Goal: Download file/media

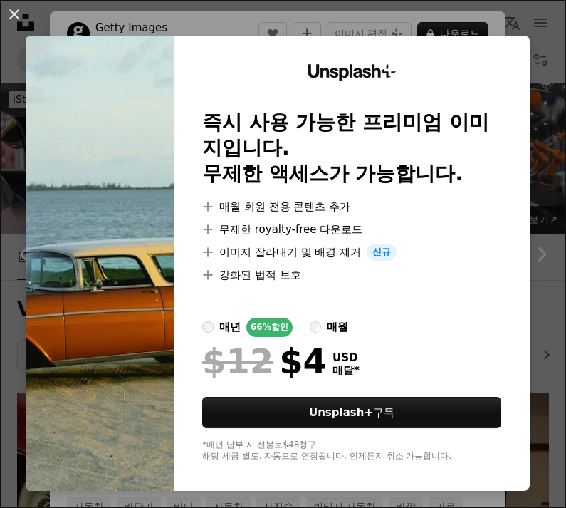
scroll to position [1036, 0]
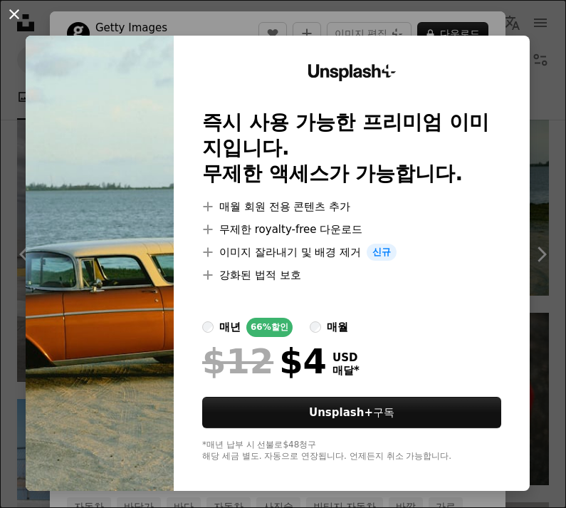
click at [8, 21] on button "An X shape" at bounding box center [14, 14] width 17 height 17
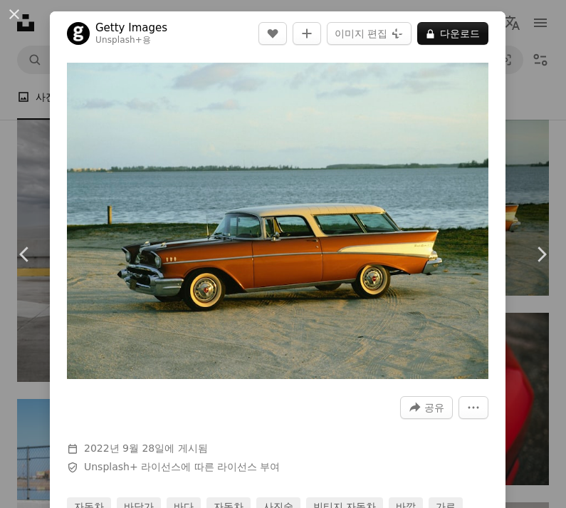
click at [539, 405] on div "An X shape Chevron left Chevron right Getty Images Unsplash+ 용 A heart A plus s…" at bounding box center [283, 254] width 566 height 508
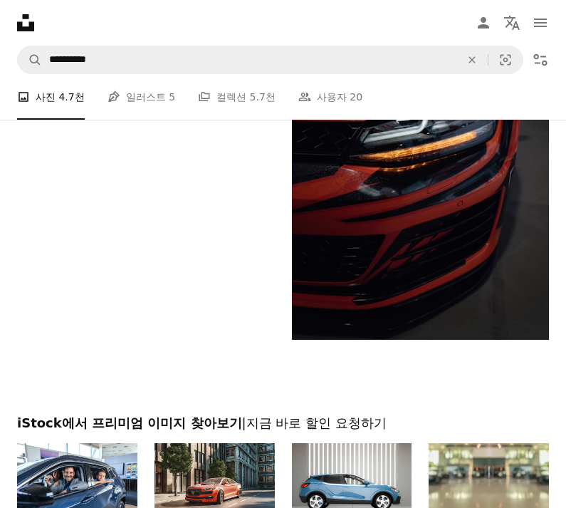
scroll to position [3345, 0]
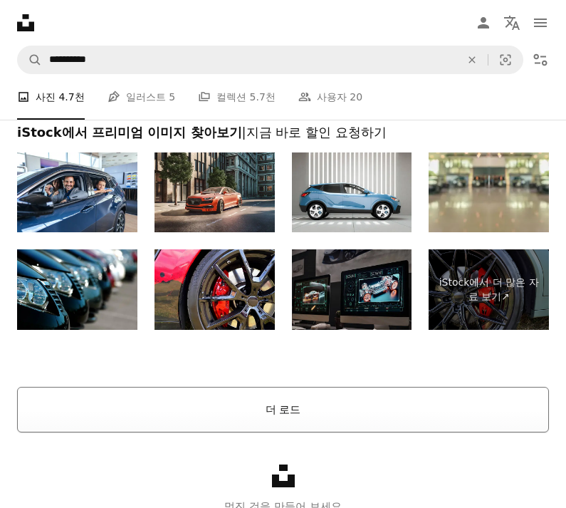
click at [472, 414] on button "더 로드" at bounding box center [283, 410] width 532 height 46
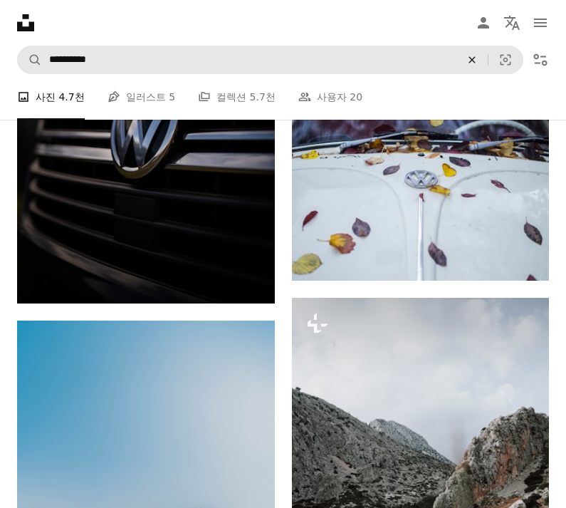
click at [474, 53] on button "An X shape" at bounding box center [472, 59] width 31 height 27
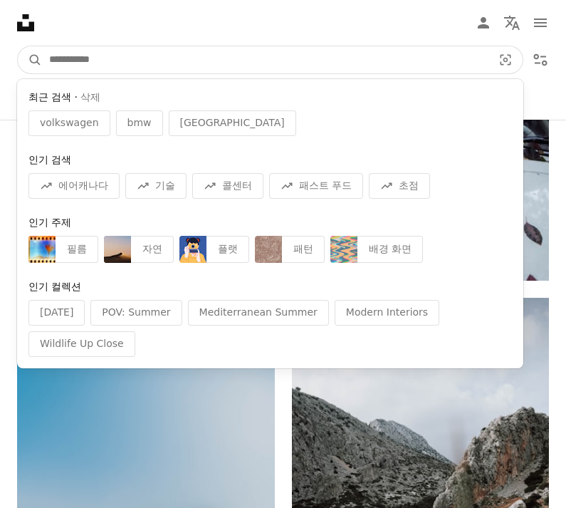
scroll to position [6298, 0]
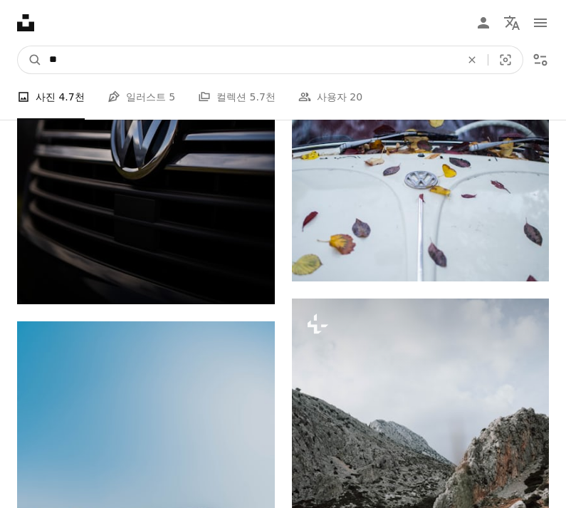
type input "*"
type input "****"
click at [30, 59] on button "A magnifying glass" at bounding box center [30, 59] width 24 height 27
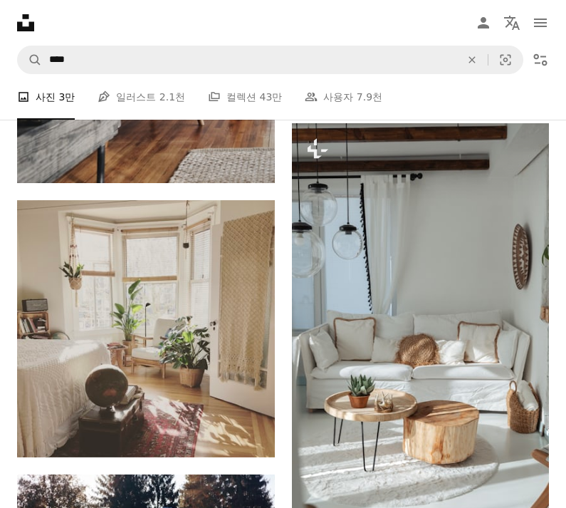
scroll to position [2840, 0]
